Goal: Obtain resource: Download file/media

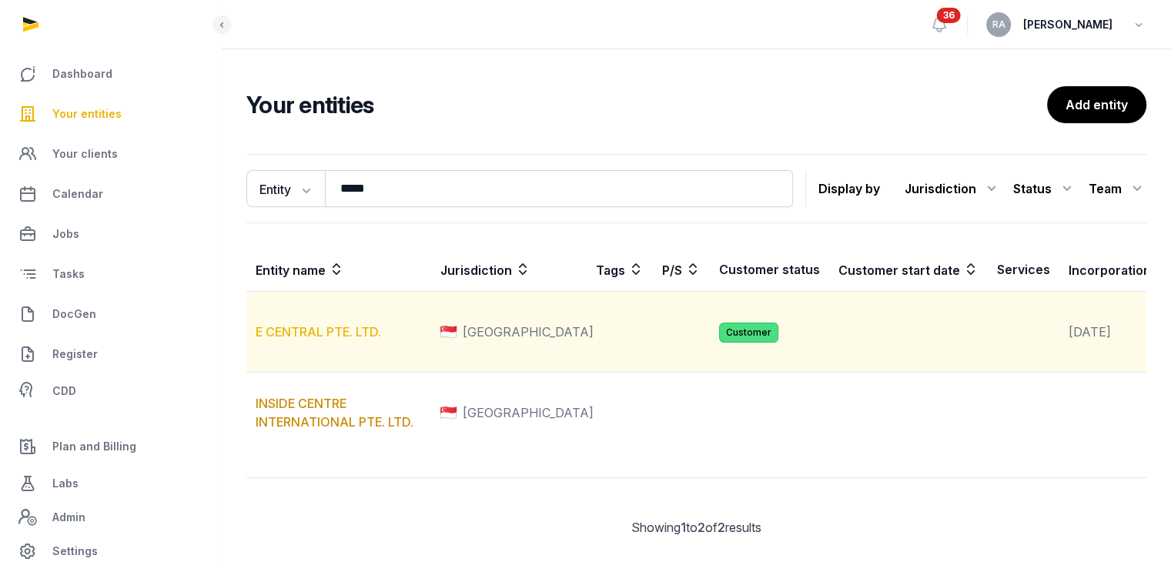
type input "*****"
click at [313, 340] on link "E CENTRAL PTE. LTD." at bounding box center [318, 331] width 125 height 15
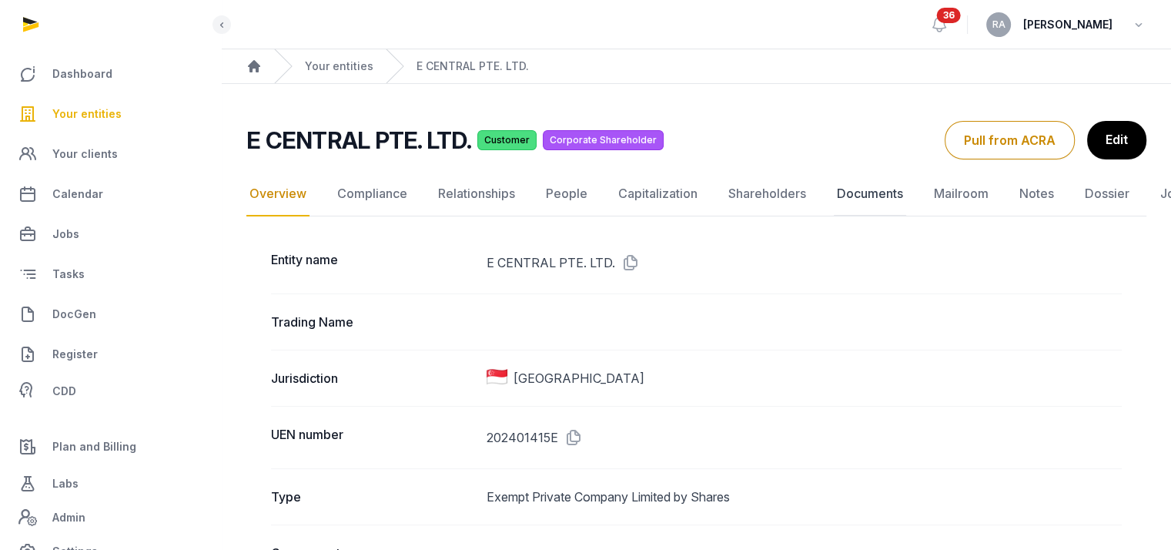
click at [856, 194] on link "Documents" at bounding box center [870, 194] width 72 height 45
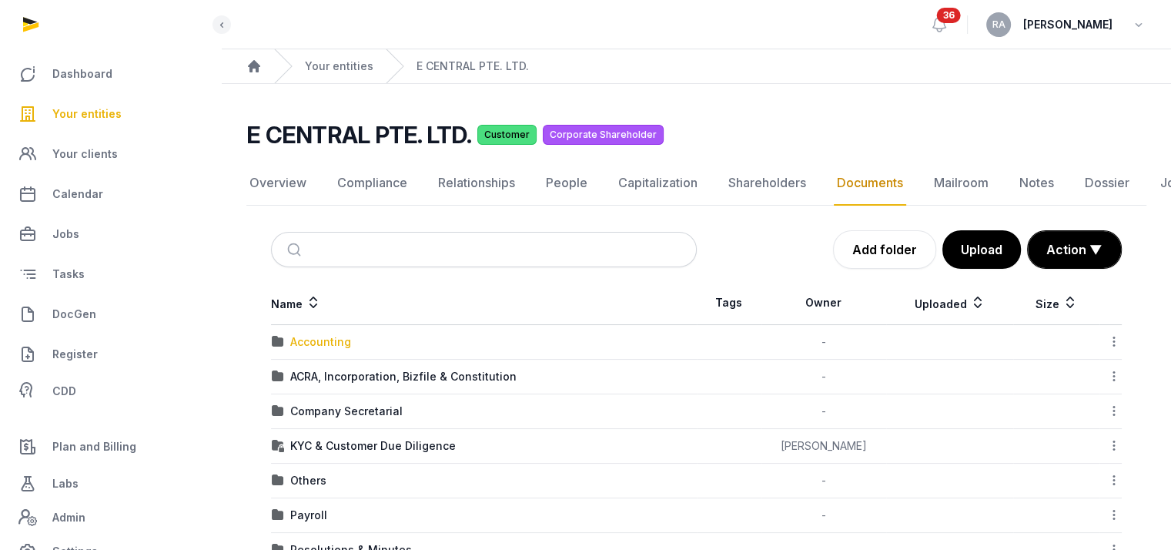
click at [332, 343] on div "Accounting" at bounding box center [320, 341] width 61 height 15
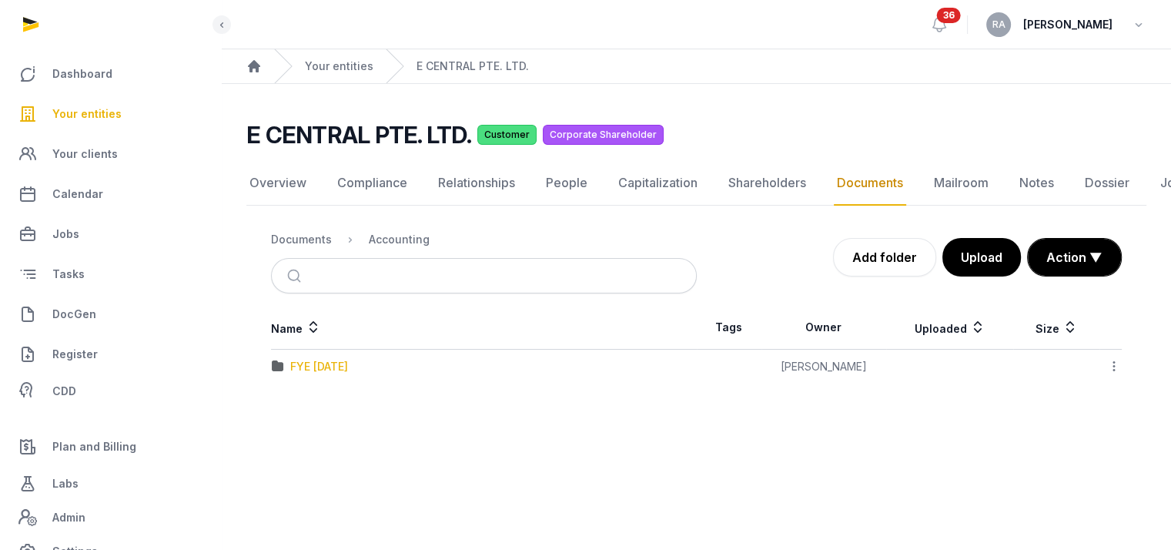
click at [323, 364] on div "FYE [DATE]" at bounding box center [319, 366] width 58 height 15
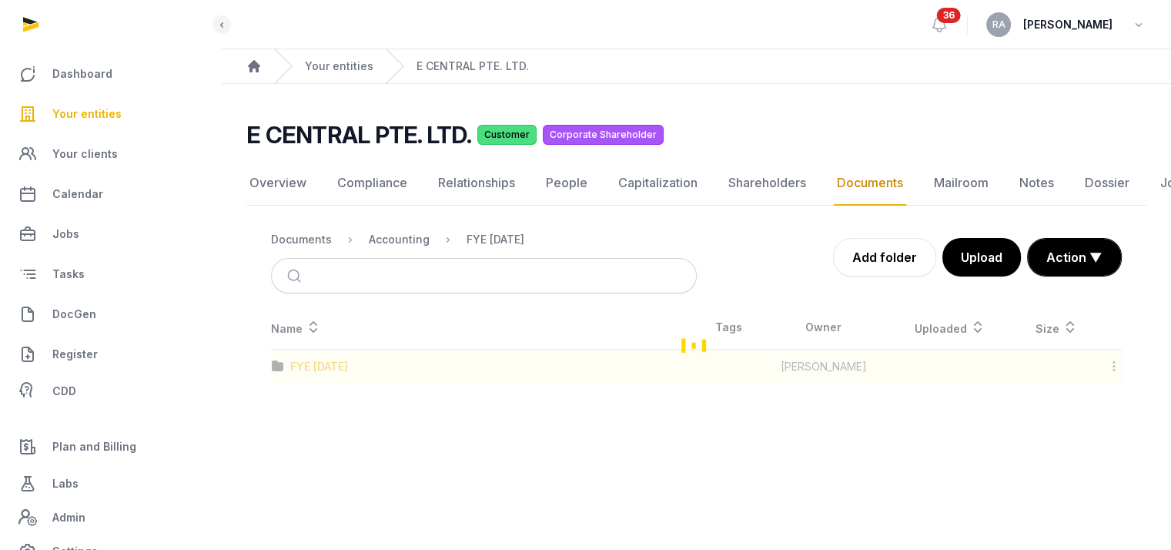
click at [323, 364] on div "Loading" at bounding box center [696, 345] width 900 height 78
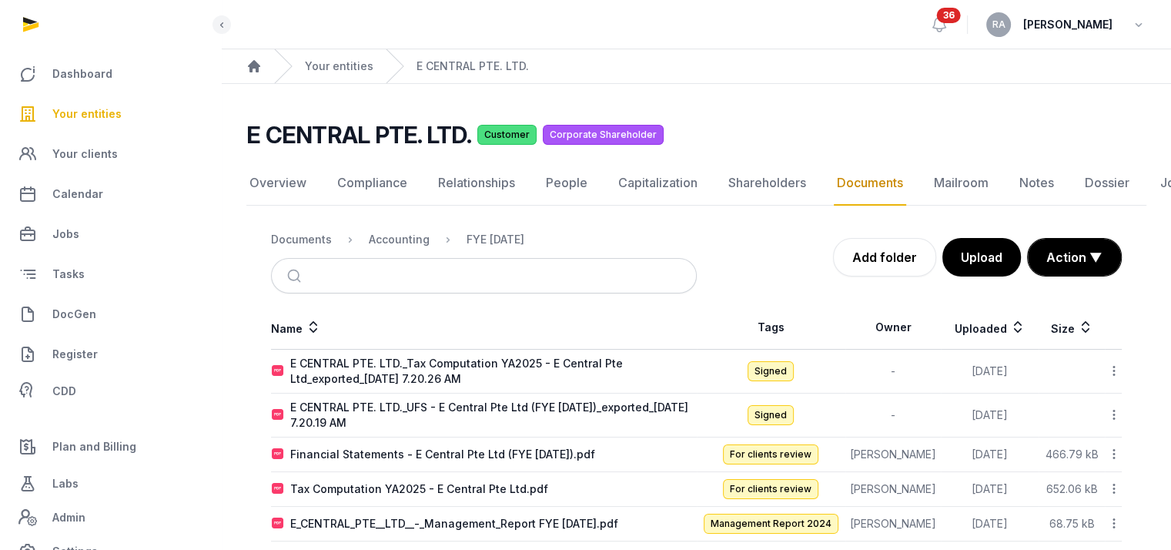
scroll to position [54, 0]
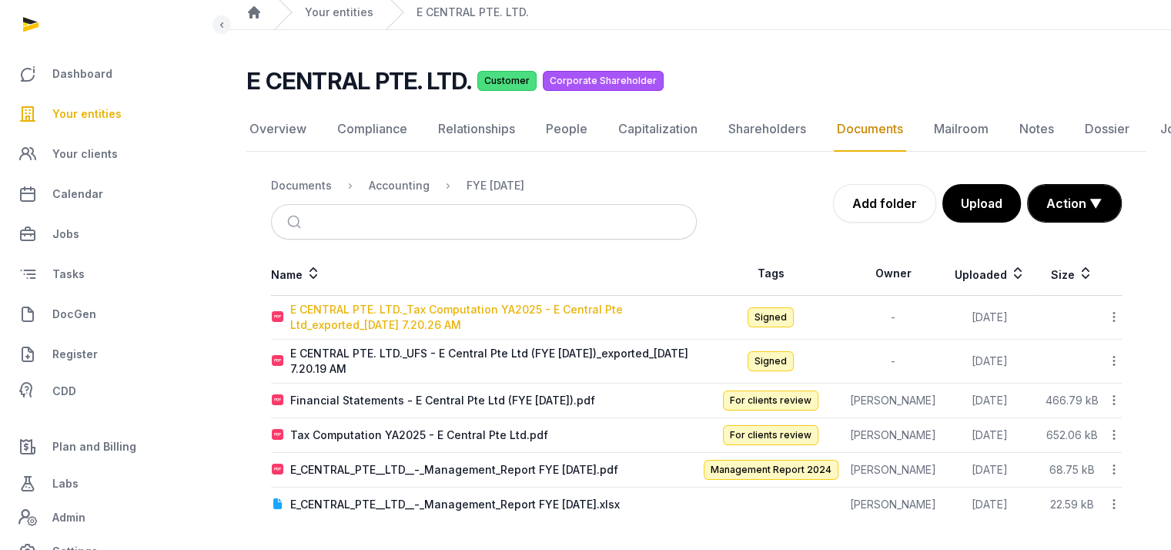
click at [439, 313] on div "E CENTRAL PTE. LTD._Tax Computation YA2025 - E Central Pte Ltd_exported_[DATE] …" at bounding box center [493, 317] width 406 height 31
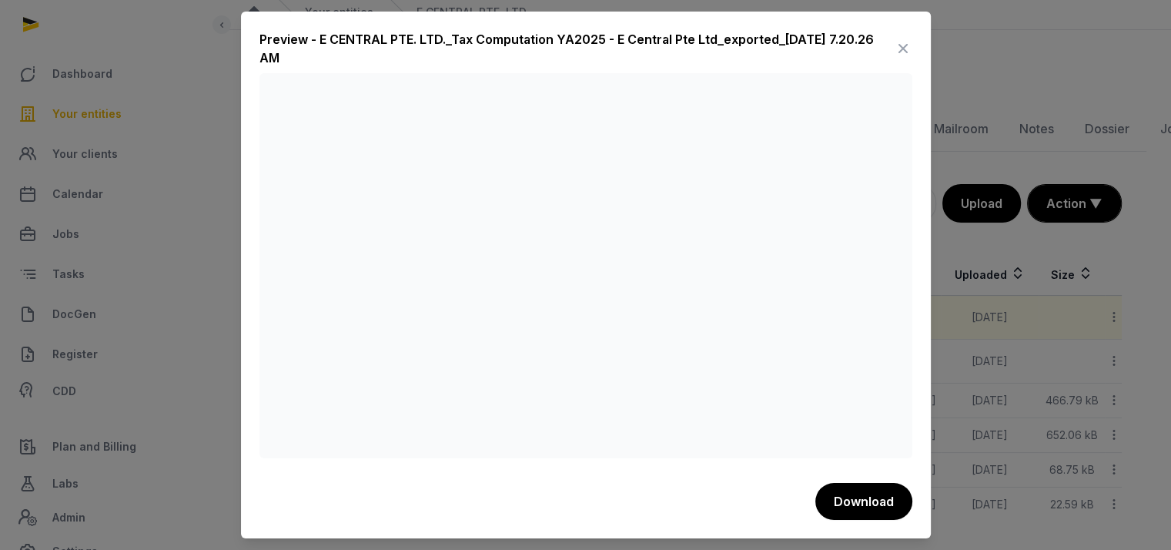
click at [900, 41] on icon at bounding box center [903, 48] width 18 height 25
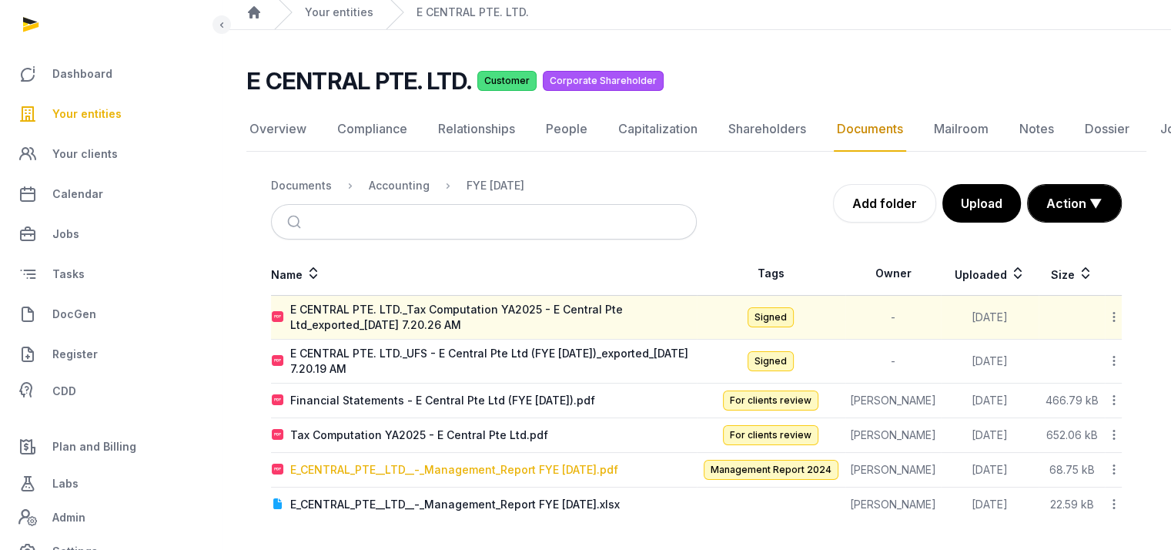
click at [524, 471] on div "E_CENTRAL_PTE__LTD__-_Management_Report FYE [DATE].pdf" at bounding box center [454, 469] width 328 height 15
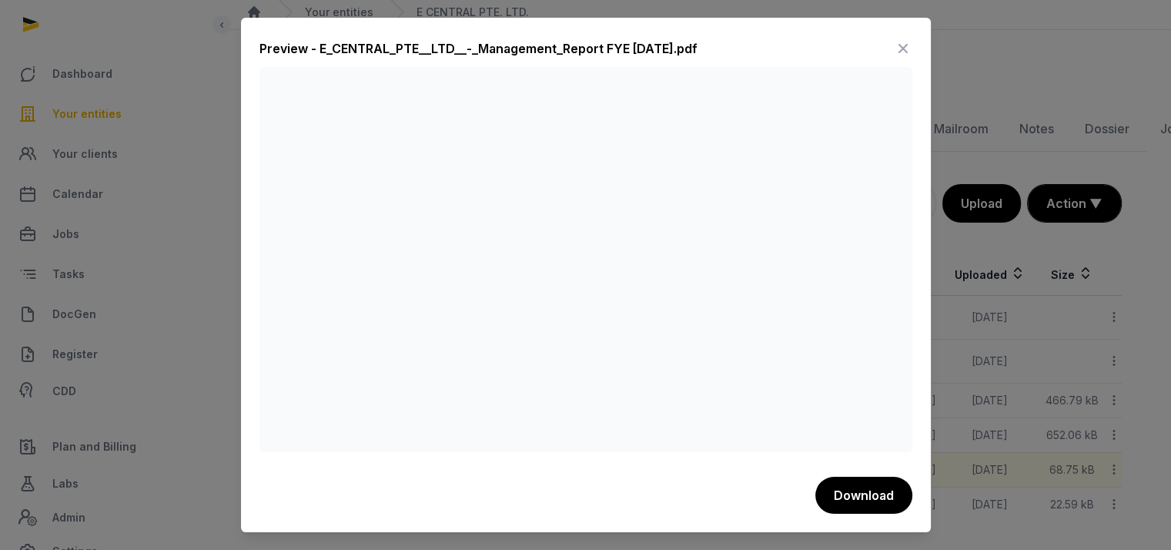
click at [904, 39] on icon at bounding box center [903, 48] width 18 height 25
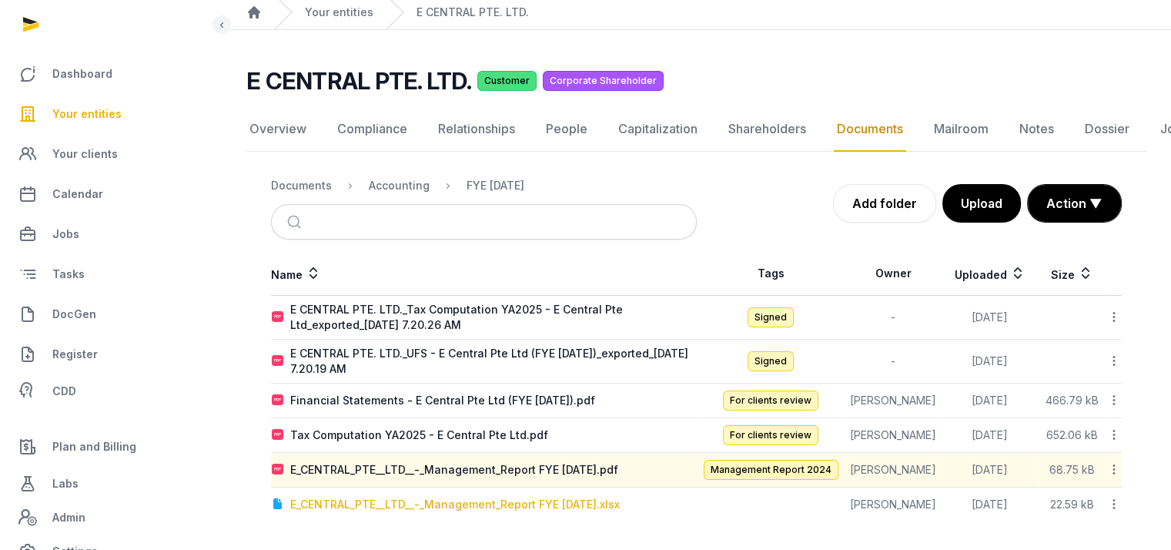
click at [481, 505] on div "E_CENTRAL_PTE__LTD__-_Management_Report FYE [DATE].xlsx" at bounding box center [455, 504] width 330 height 15
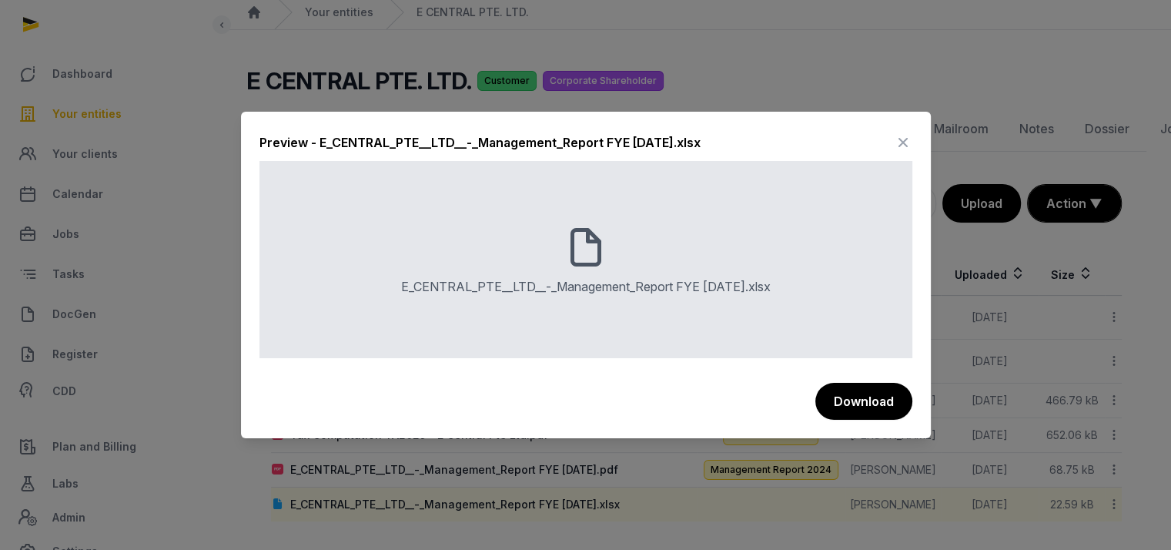
click at [905, 142] on icon at bounding box center [903, 142] width 18 height 25
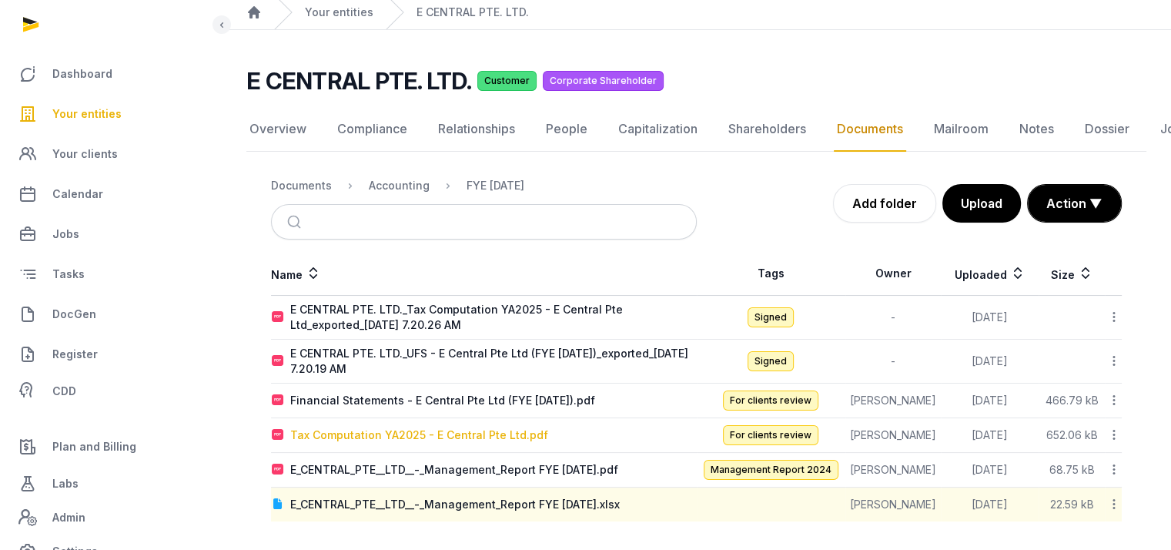
click at [490, 433] on div "Tax Computation YA2025 - E Central Pte Ltd.pdf" at bounding box center [419, 434] width 258 height 15
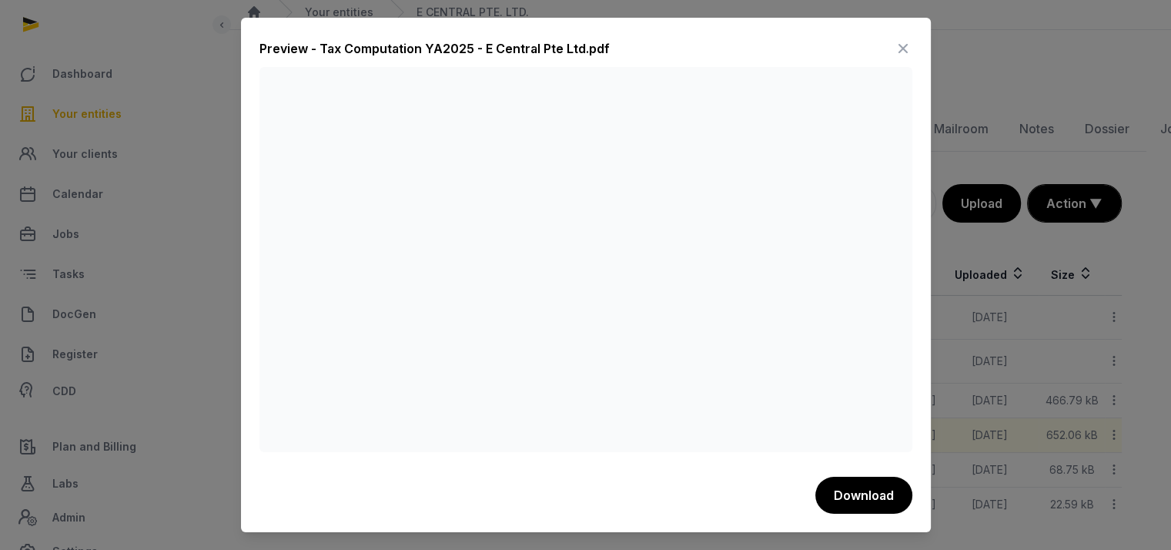
click at [905, 41] on icon at bounding box center [903, 48] width 18 height 25
